Goal: Transaction & Acquisition: Purchase product/service

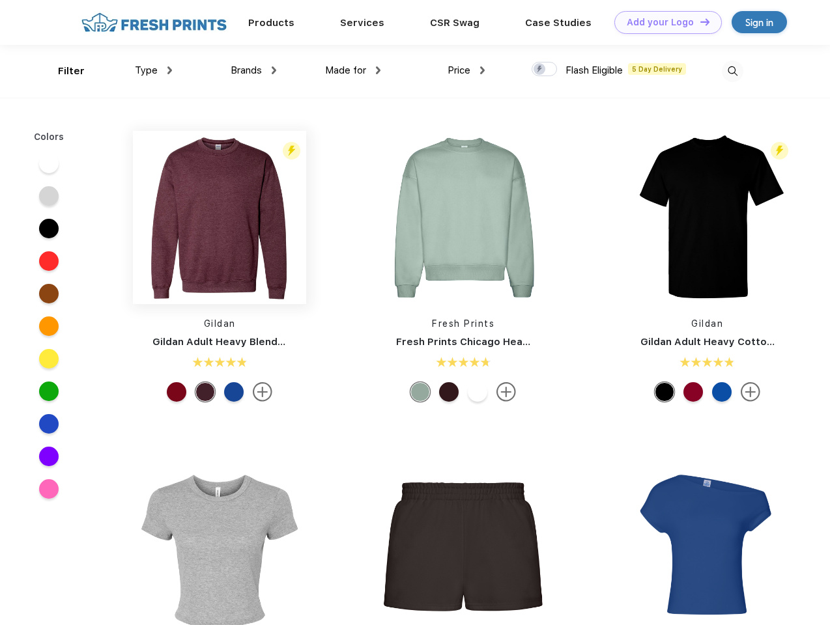
scroll to position [1, 0]
click at [663, 22] on link "Add your Logo Design Tool" at bounding box center [667, 22] width 107 height 23
click at [0, 0] on div "Design Tool" at bounding box center [0, 0] width 0 height 0
click at [699, 21] on link "Add your Logo Design Tool" at bounding box center [667, 22] width 107 height 23
click at [63, 71] on div "Filter" at bounding box center [71, 71] width 27 height 15
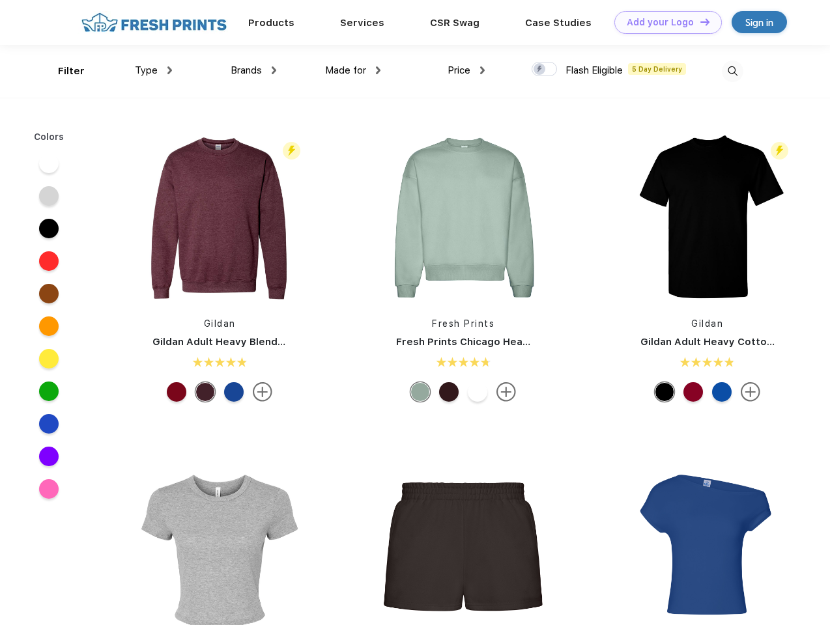
click at [154, 70] on span "Type" at bounding box center [146, 70] width 23 height 12
click at [253, 70] on span "Brands" at bounding box center [246, 70] width 31 height 12
click at [353, 70] on span "Made for" at bounding box center [345, 70] width 41 height 12
click at [466, 70] on span "Price" at bounding box center [458, 70] width 23 height 12
click at [545, 70] on div at bounding box center [544, 69] width 25 height 14
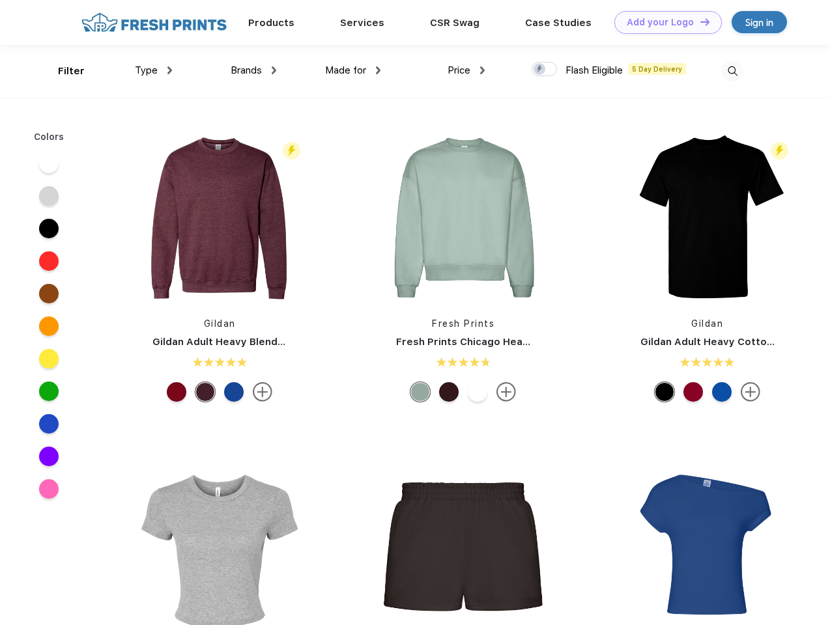
click at [540, 70] on input "checkbox" at bounding box center [536, 65] width 8 height 8
click at [732, 71] on img at bounding box center [732, 71] width 21 height 21
